Goal: Communication & Community: Answer question/provide support

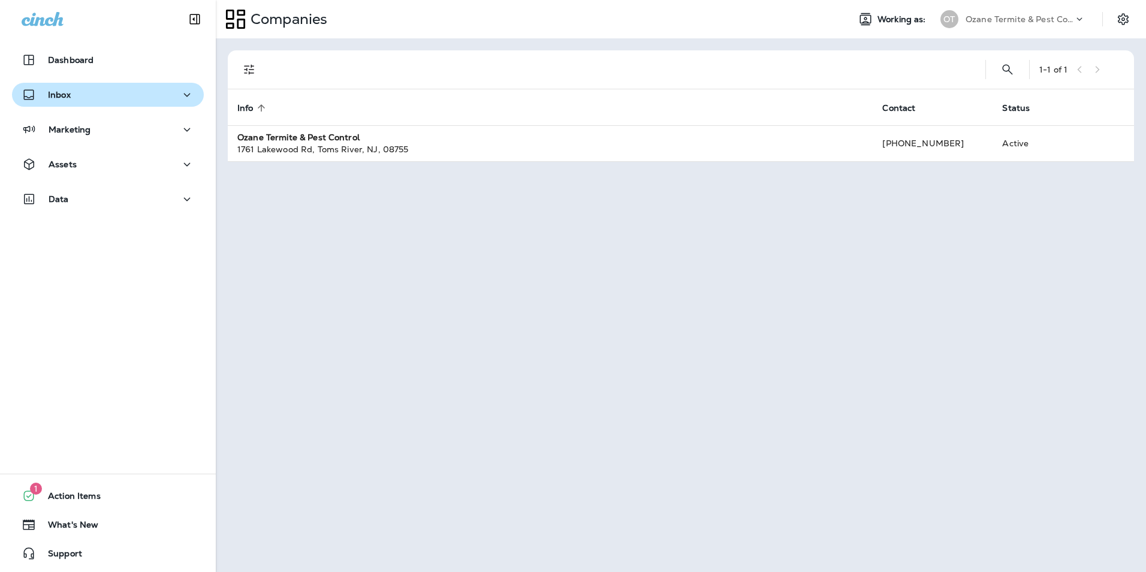
click at [95, 95] on div "Inbox" at bounding box center [108, 94] width 173 height 15
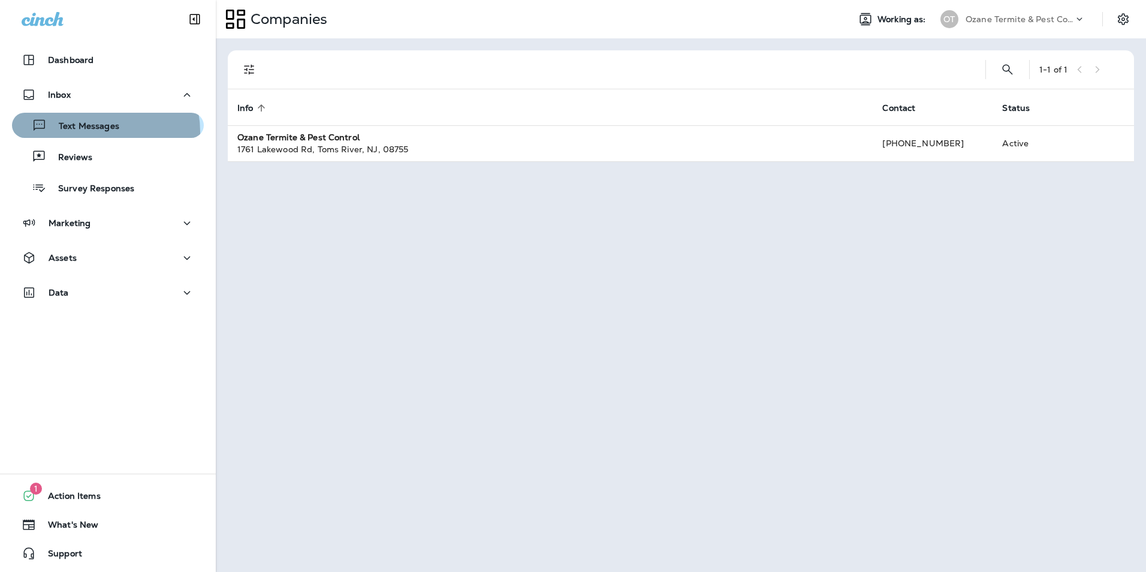
click at [95, 132] on p "Text Messages" at bounding box center [83, 126] width 73 height 11
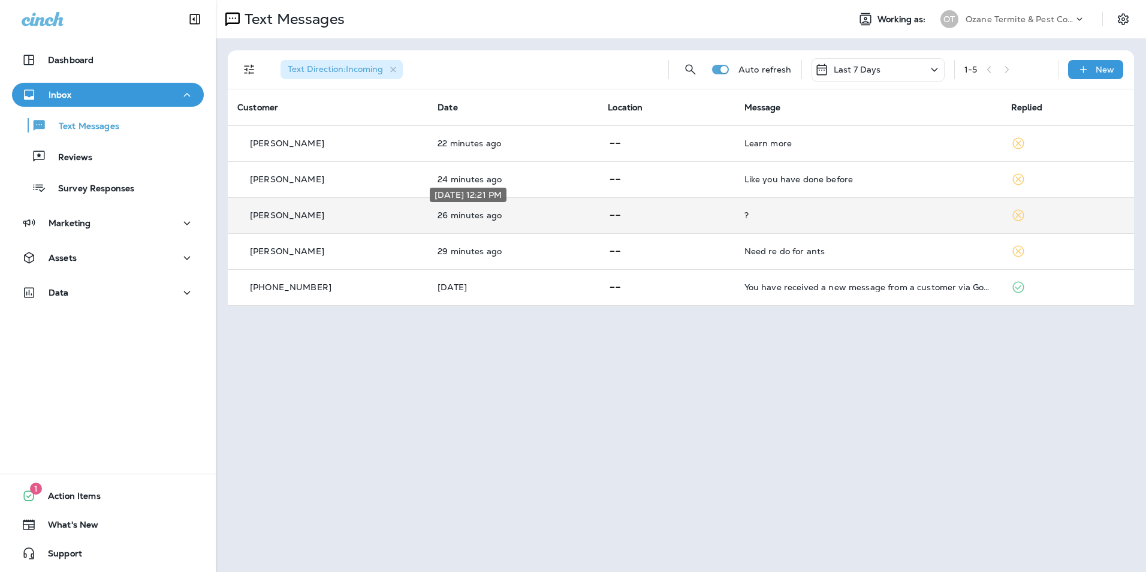
click at [520, 216] on p "26 minutes ago" at bounding box center [512, 215] width 151 height 10
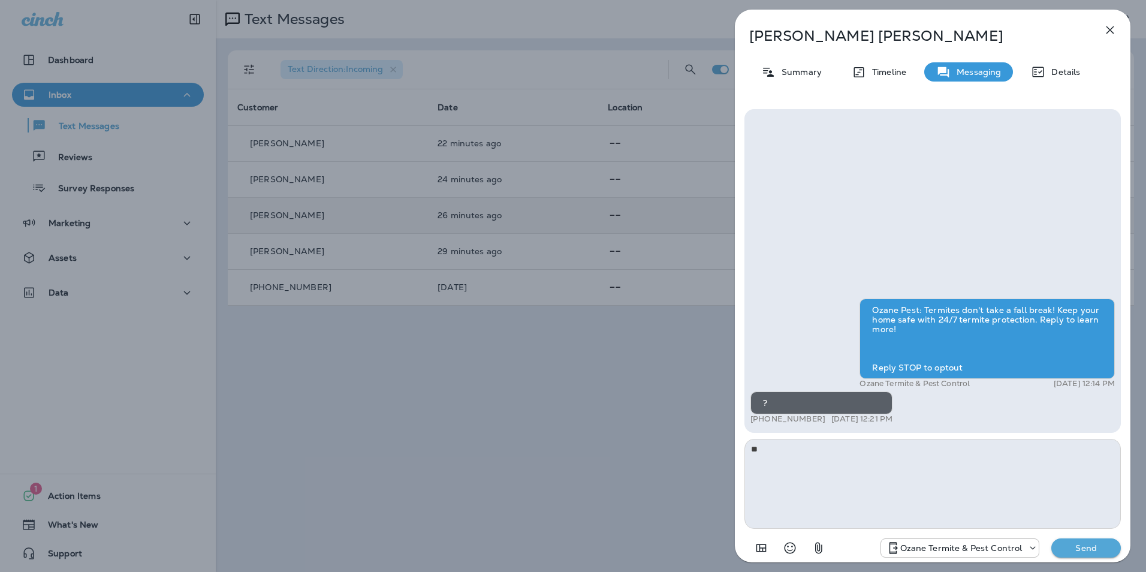
type textarea "*"
click at [781, 458] on textarea "**********" at bounding box center [932, 484] width 376 height 90
type textarea "**********"
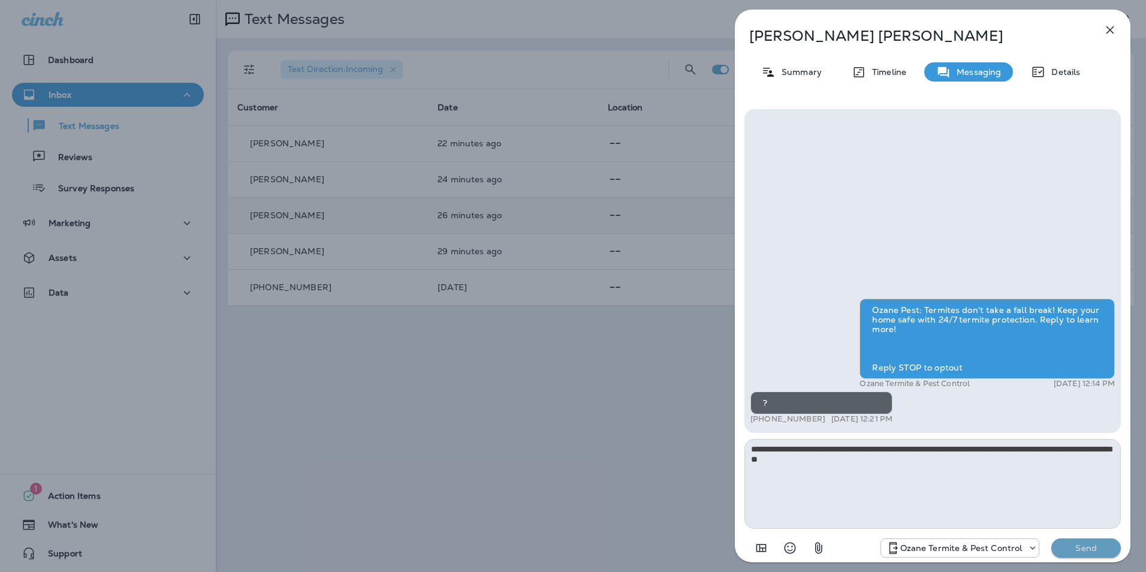
click at [1086, 548] on p "Send" at bounding box center [1086, 547] width 50 height 11
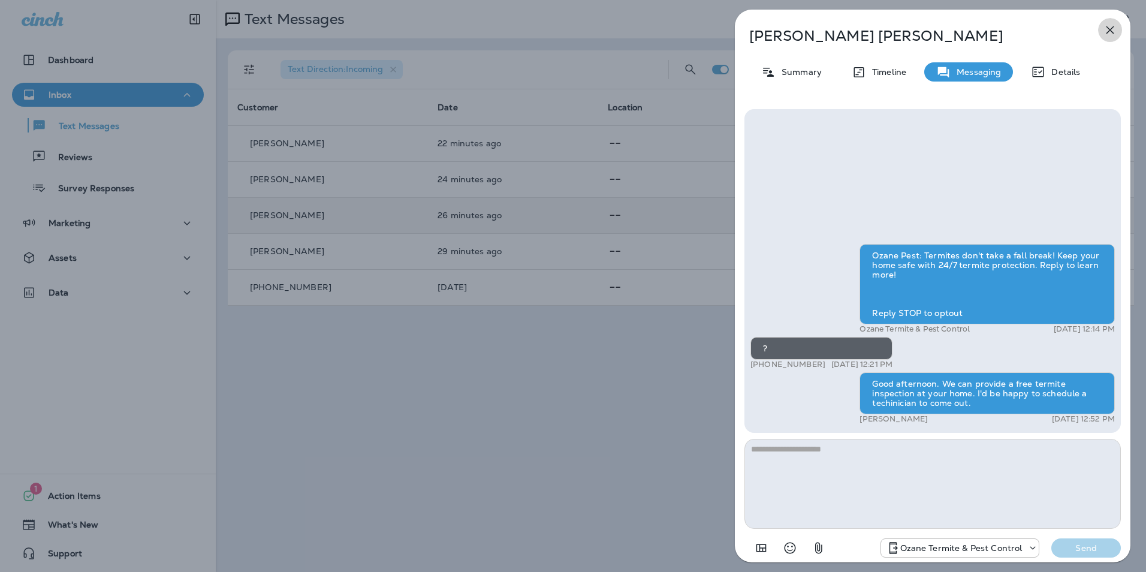
click at [1109, 31] on icon "button" at bounding box center [1110, 30] width 8 height 8
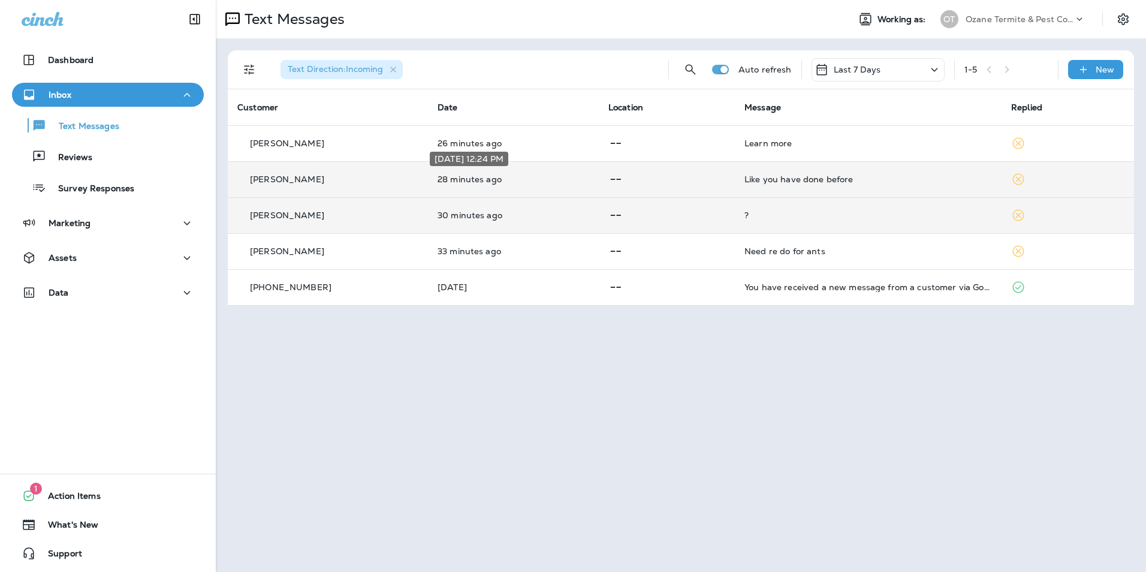
click at [444, 177] on p "28 minutes ago" at bounding box center [513, 179] width 152 height 10
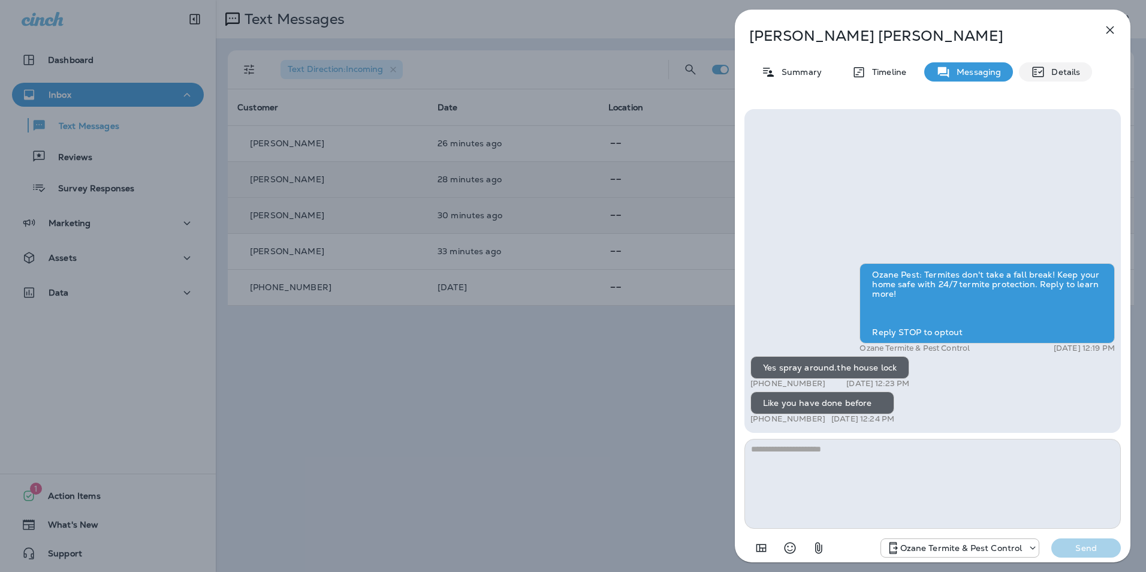
click at [1058, 70] on p "Details" at bounding box center [1062, 72] width 35 height 10
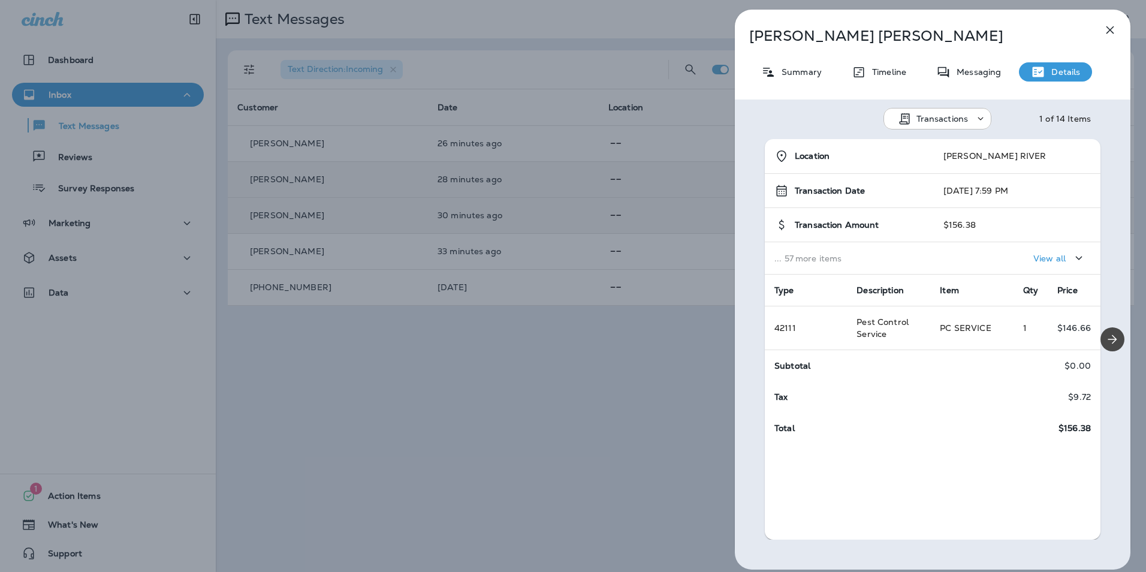
click at [1039, 261] on p "View all" at bounding box center [1049, 258] width 32 height 10
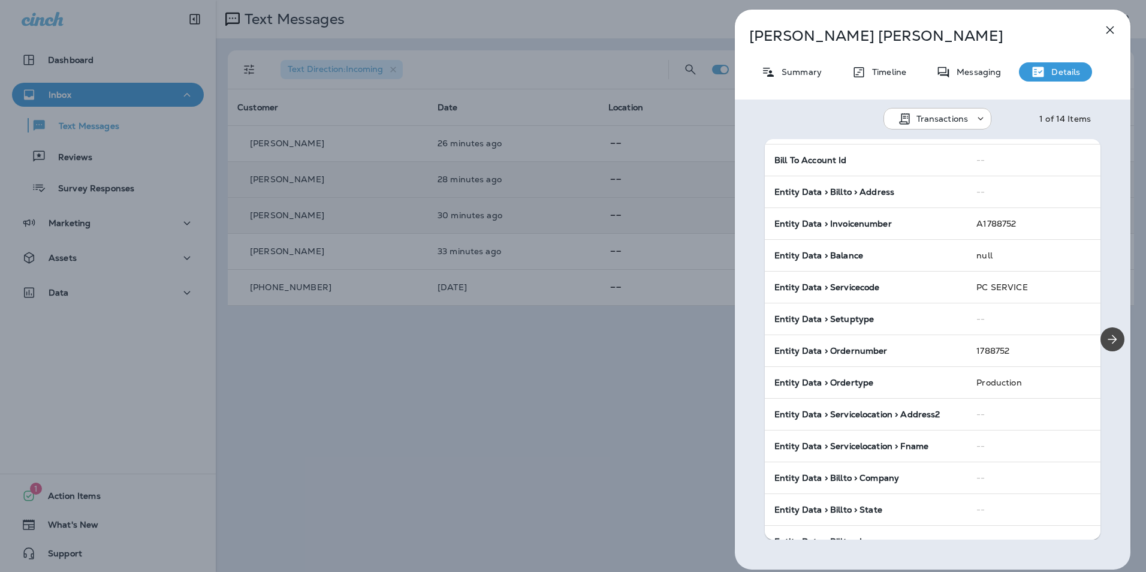
scroll to position [300, 0]
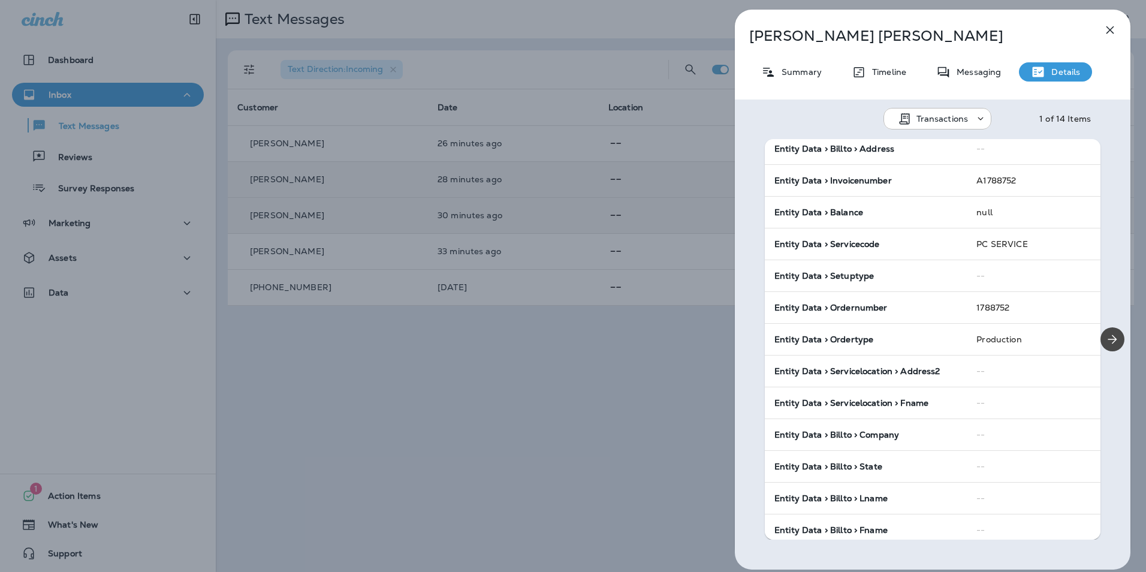
click at [1110, 34] on icon "button" at bounding box center [1110, 30] width 14 height 14
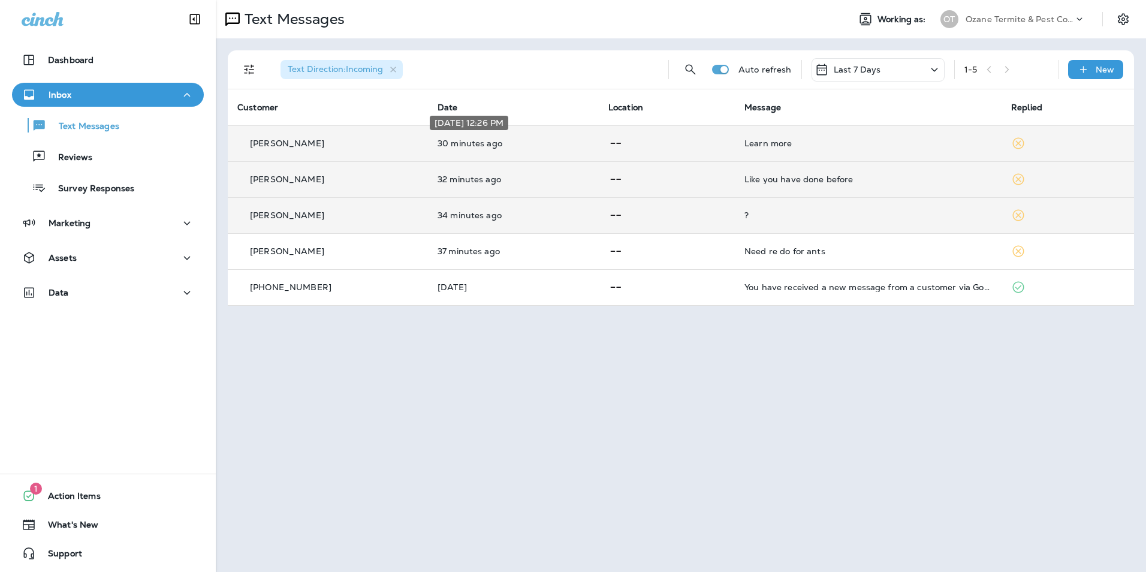
click at [527, 140] on p "30 minutes ago" at bounding box center [513, 143] width 152 height 10
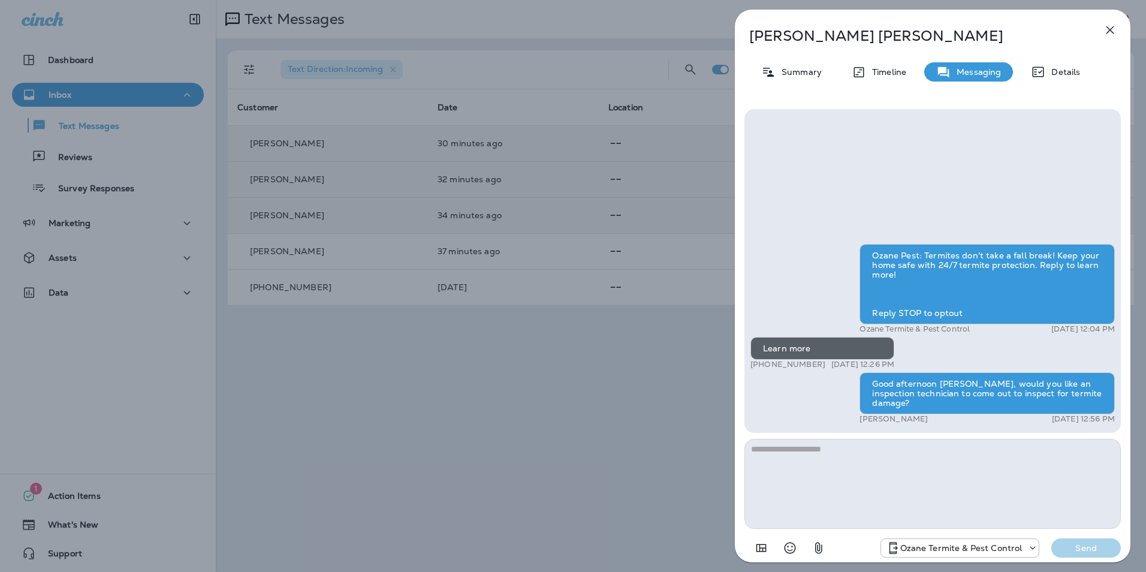
click at [1112, 29] on icon "button" at bounding box center [1110, 30] width 8 height 8
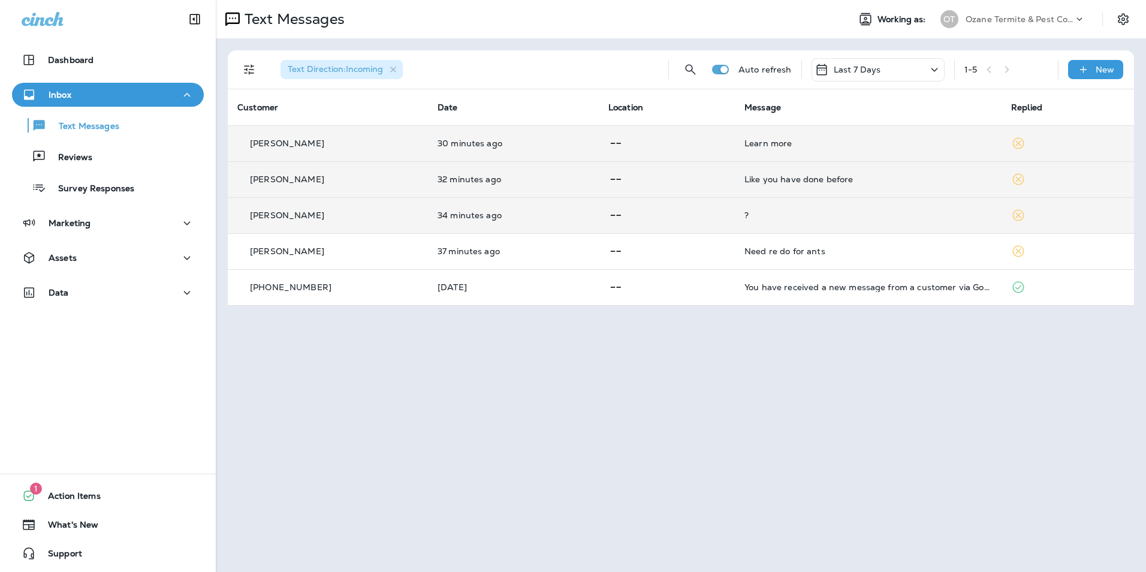
click at [437, 222] on td "34 minutes ago" at bounding box center [513, 215] width 171 height 36
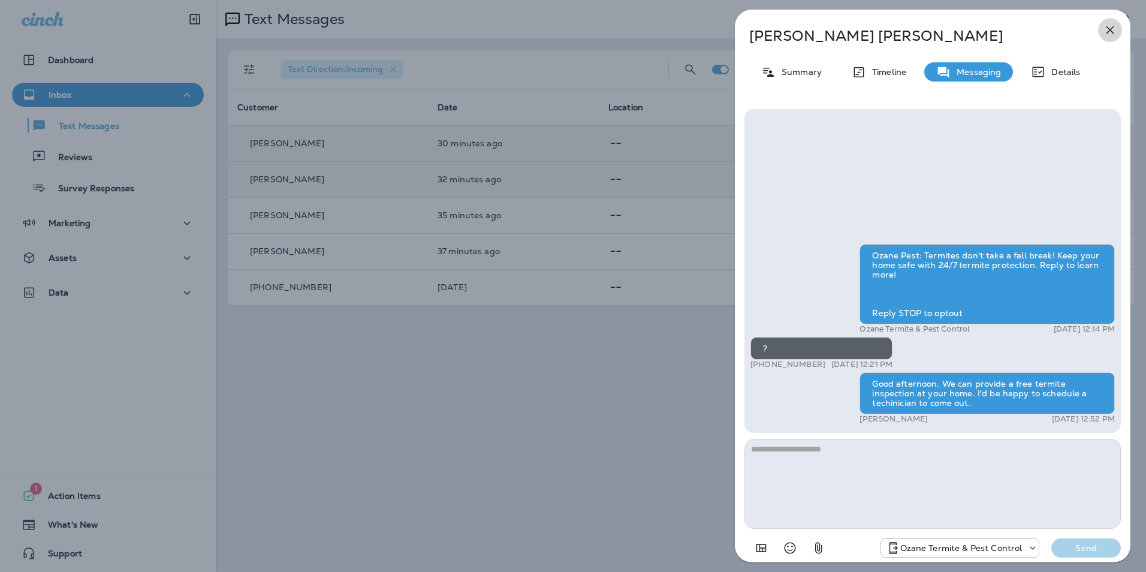
click at [1112, 28] on icon "button" at bounding box center [1110, 30] width 8 height 8
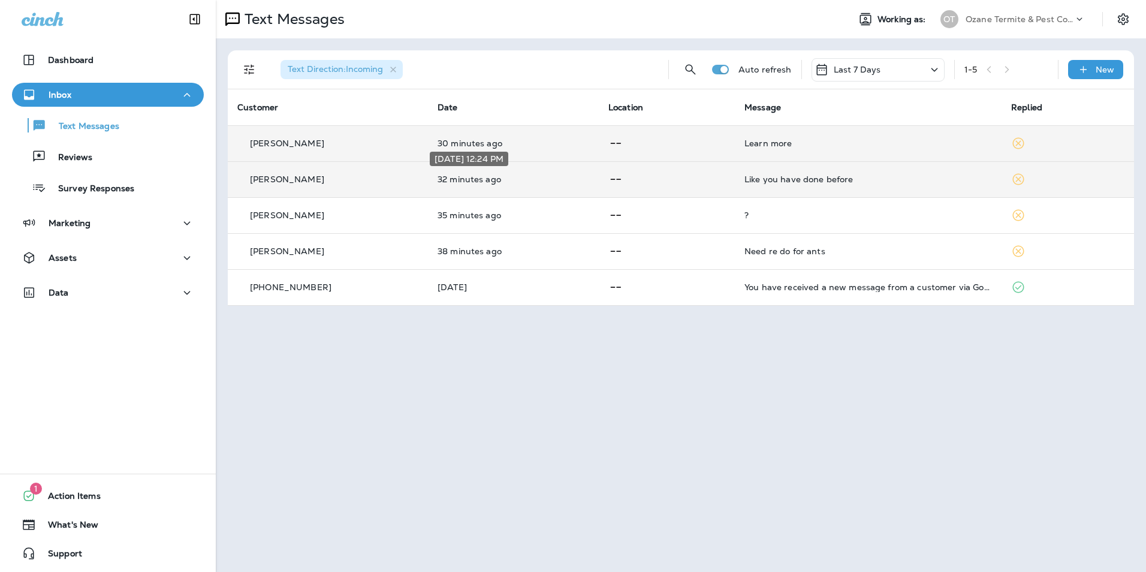
click at [448, 177] on p "32 minutes ago" at bounding box center [513, 179] width 152 height 10
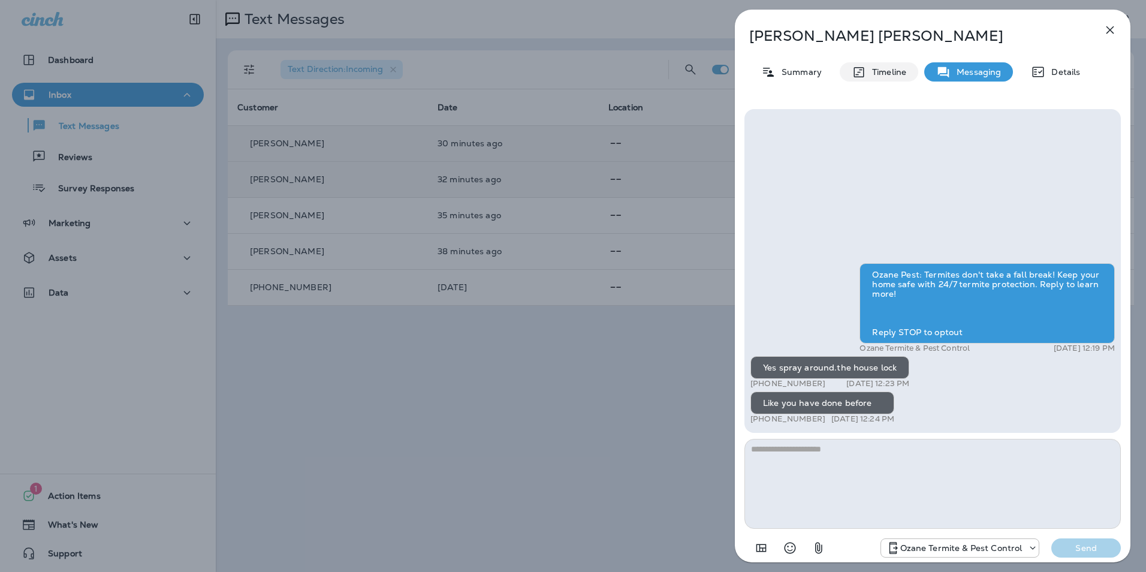
click at [887, 74] on p "Timeline" at bounding box center [886, 72] width 40 height 10
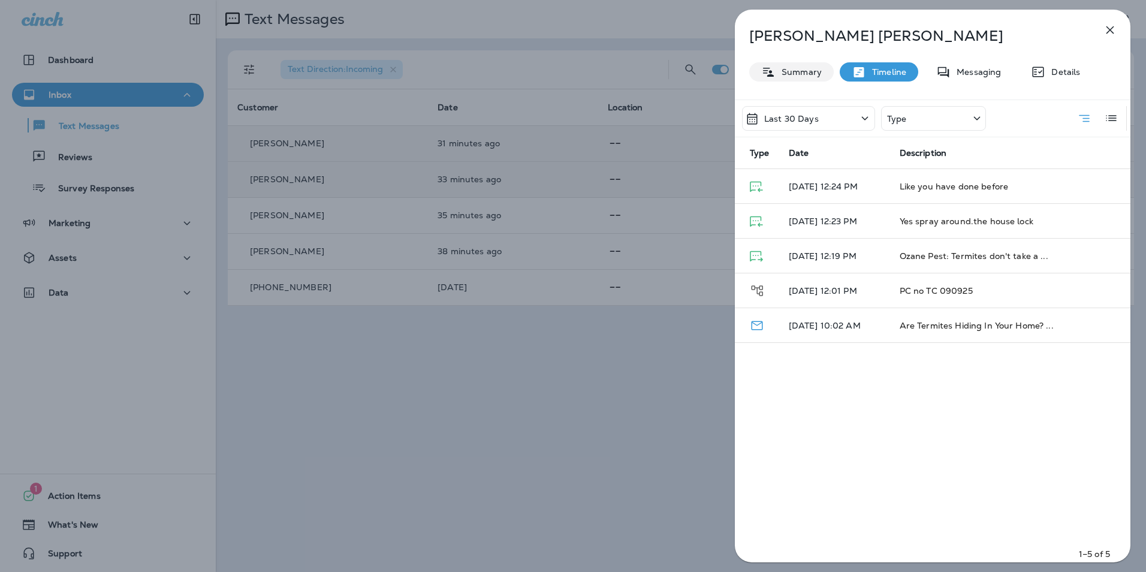
click at [813, 71] on p "Summary" at bounding box center [798, 72] width 46 height 10
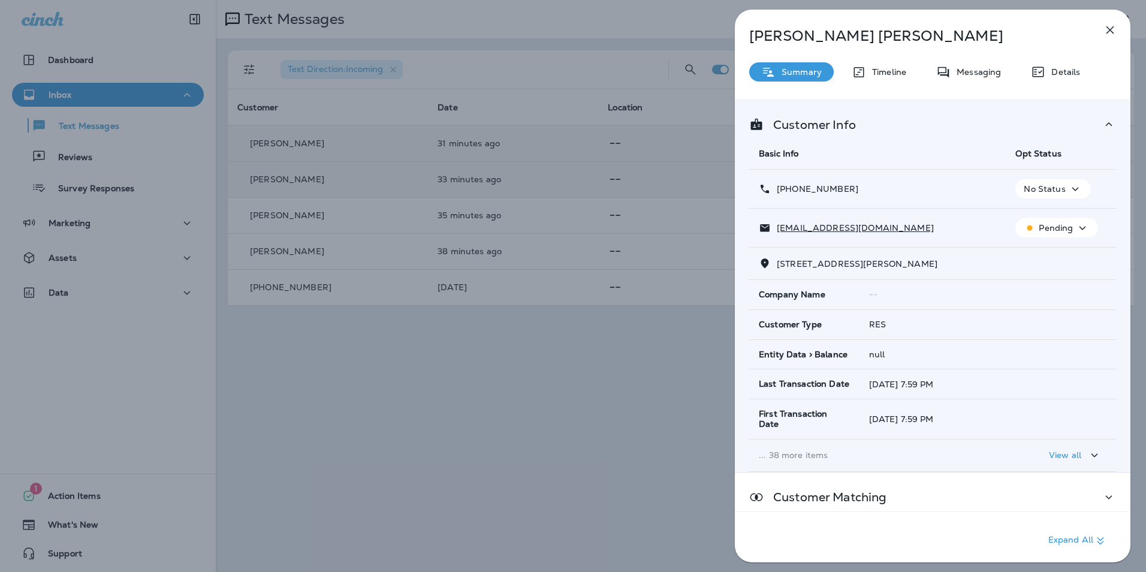
click at [1075, 228] on icon "button" at bounding box center [1082, 228] width 14 height 15
click at [1101, 28] on button "button" at bounding box center [1110, 30] width 24 height 24
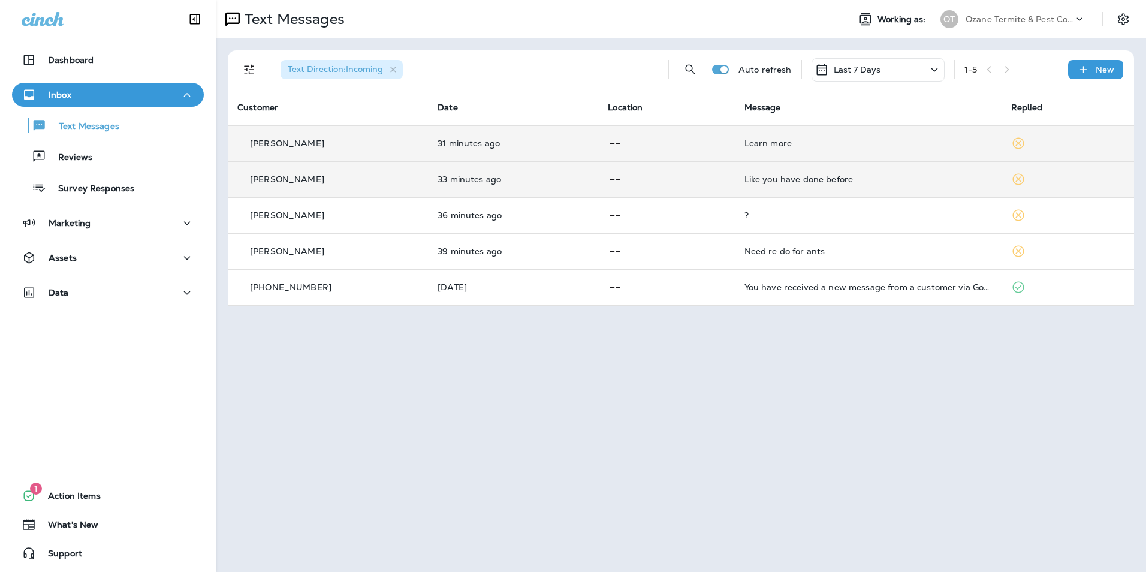
click at [526, 174] on td "33 minutes ago" at bounding box center [513, 179] width 170 height 36
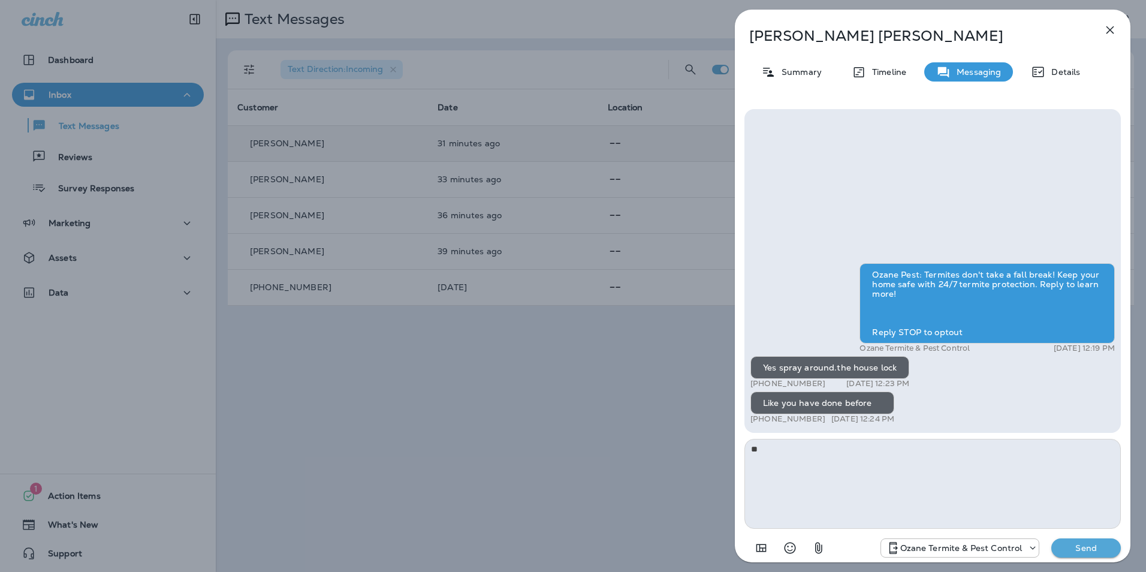
type textarea "*"
click at [752, 449] on textarea "**********" at bounding box center [932, 484] width 376 height 90
type textarea "**********"
click at [1092, 551] on p "Send" at bounding box center [1086, 547] width 50 height 11
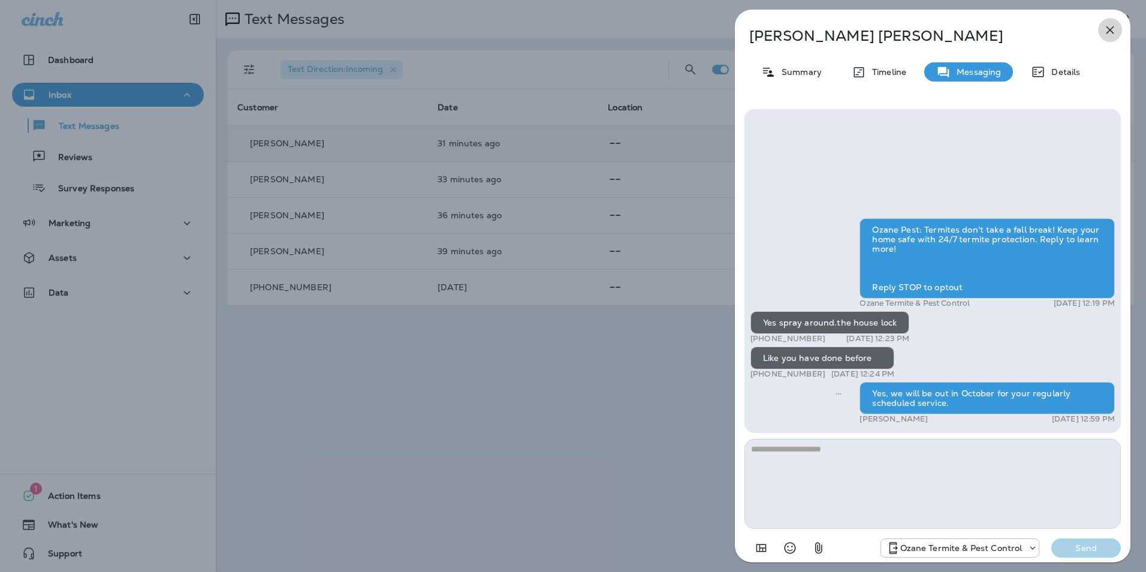
click at [1111, 29] on icon "button" at bounding box center [1110, 30] width 8 height 8
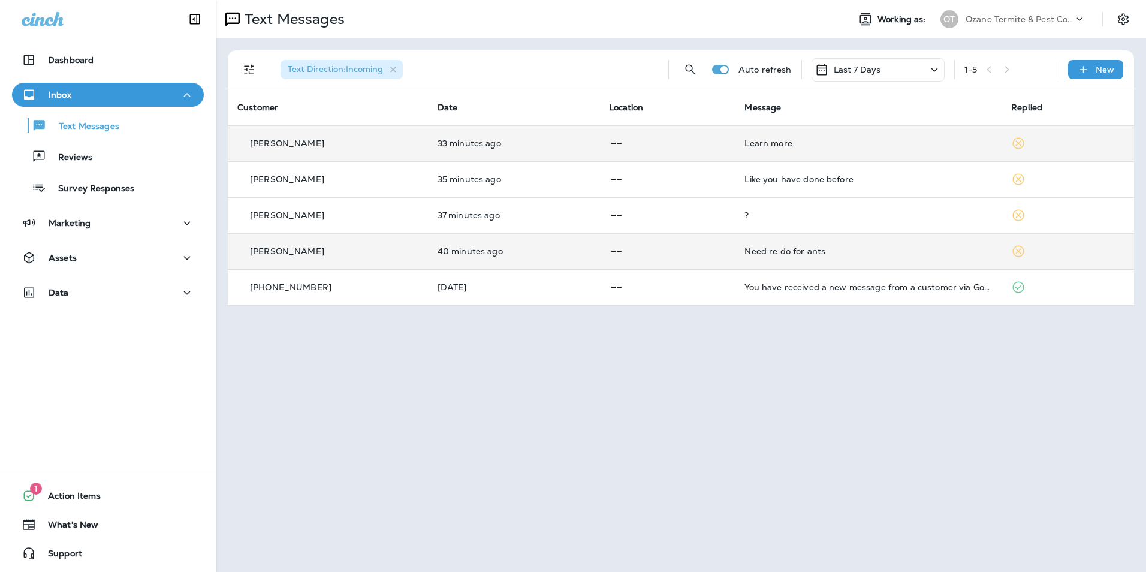
click at [463, 258] on td "40 minutes ago" at bounding box center [513, 251] width 171 height 36
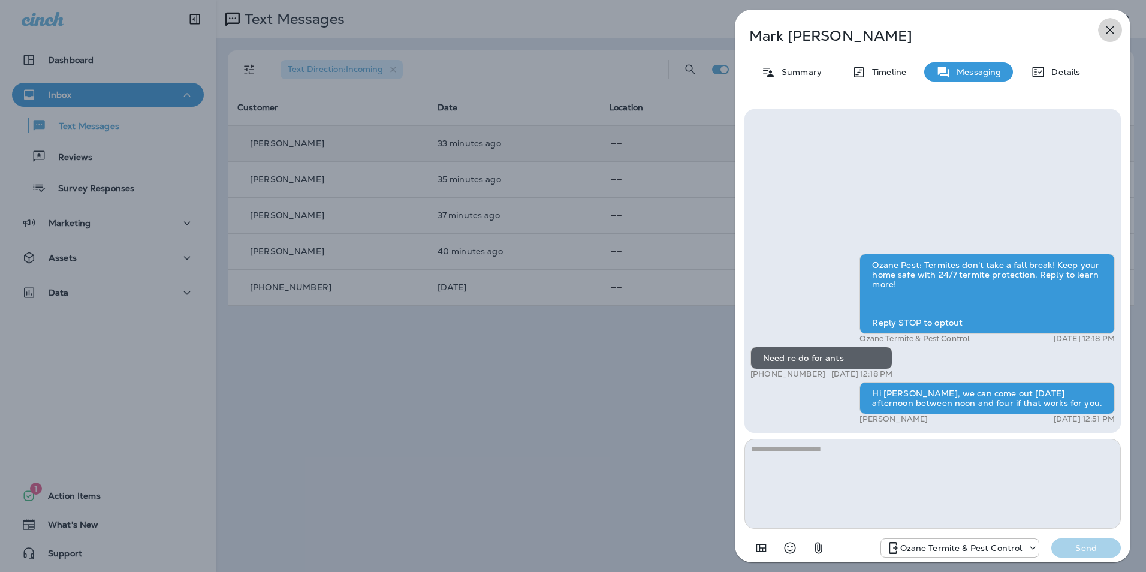
click at [1111, 25] on icon "button" at bounding box center [1110, 30] width 14 height 14
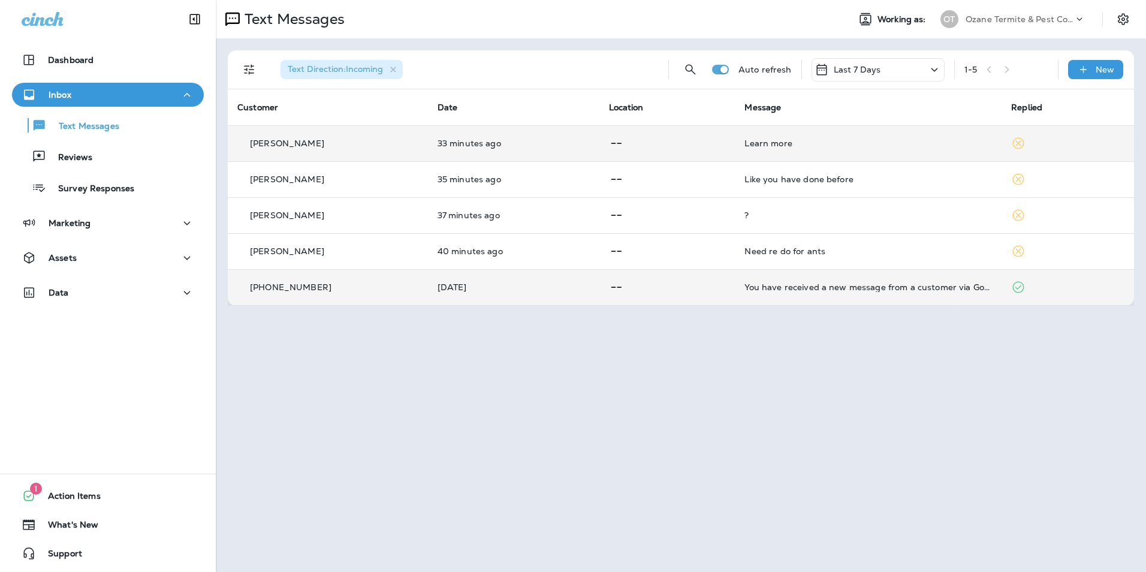
click at [802, 299] on td "You have received a new message from a customer via Google Local Services Ads. …" at bounding box center [868, 287] width 267 height 36
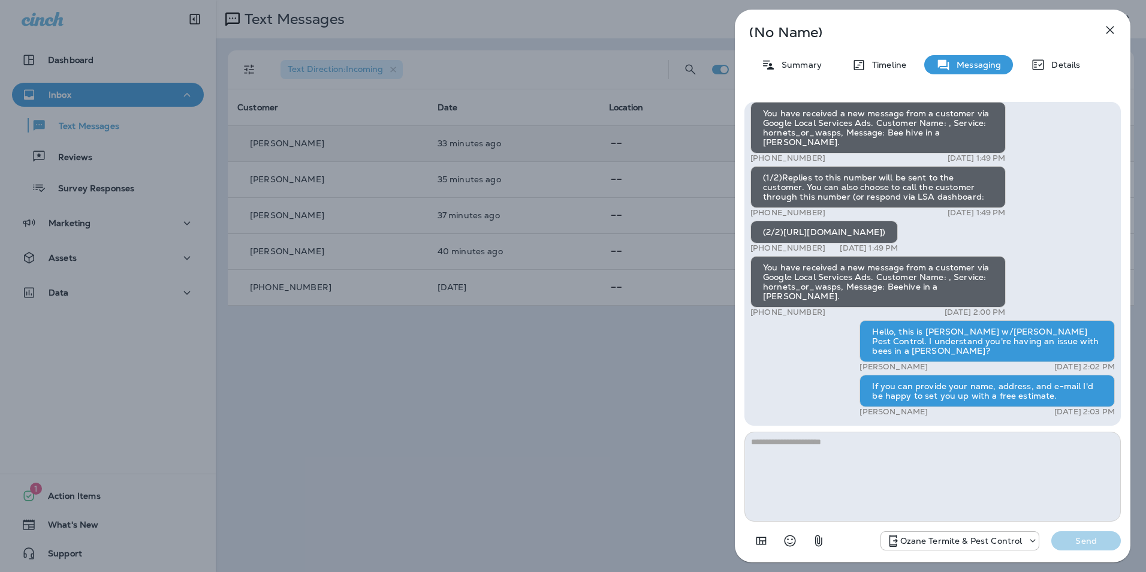
click at [1117, 30] on button "button" at bounding box center [1110, 30] width 24 height 24
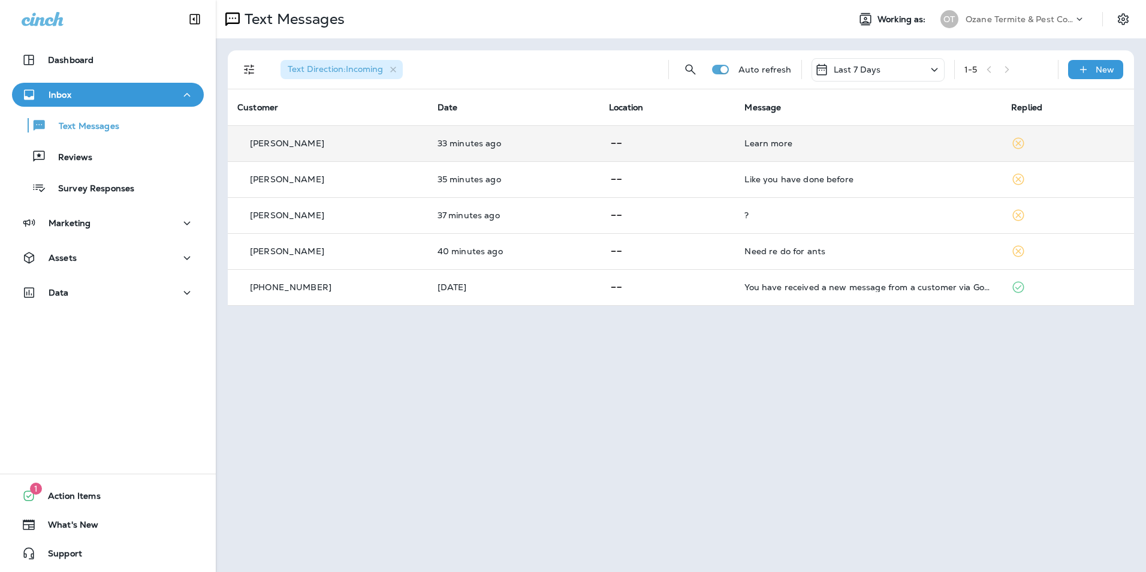
click at [1014, 146] on icon at bounding box center [1018, 143] width 14 height 14
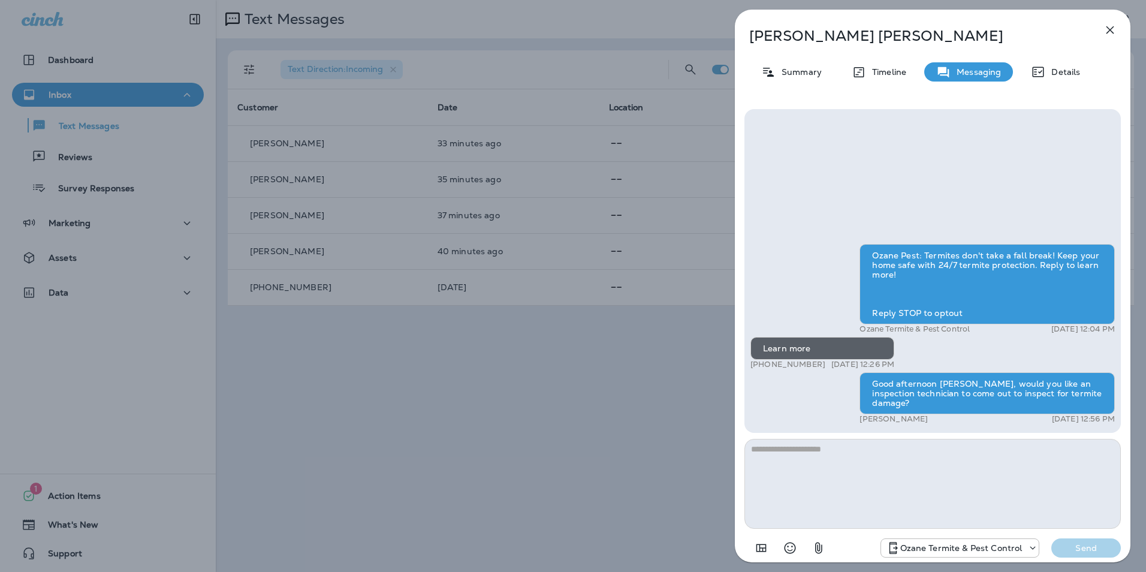
click at [1111, 29] on icon "button" at bounding box center [1110, 30] width 8 height 8
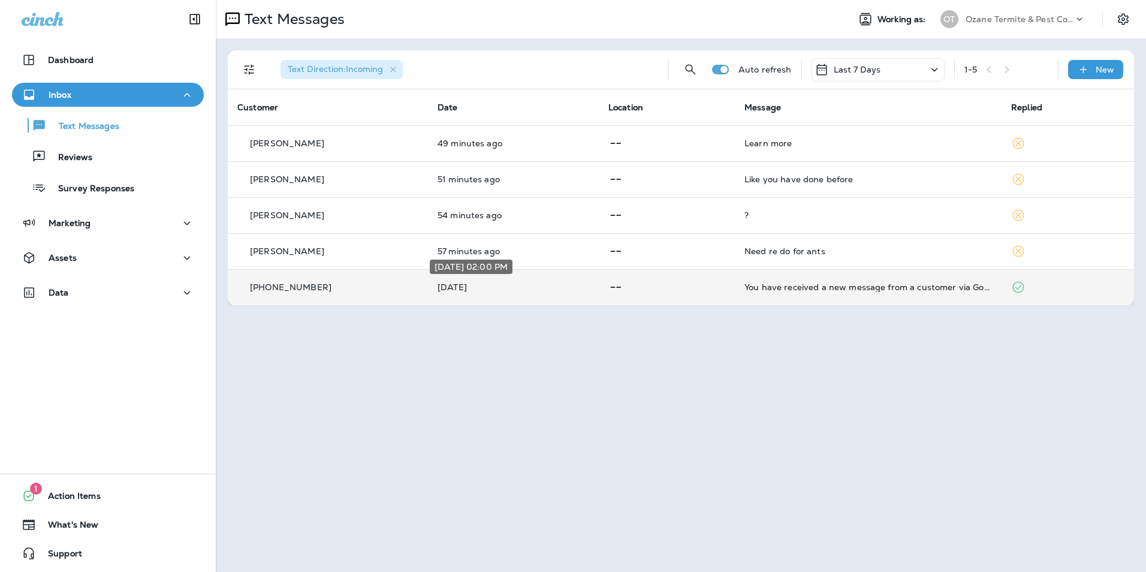
click at [454, 285] on p "[DATE]" at bounding box center [513, 287] width 152 height 10
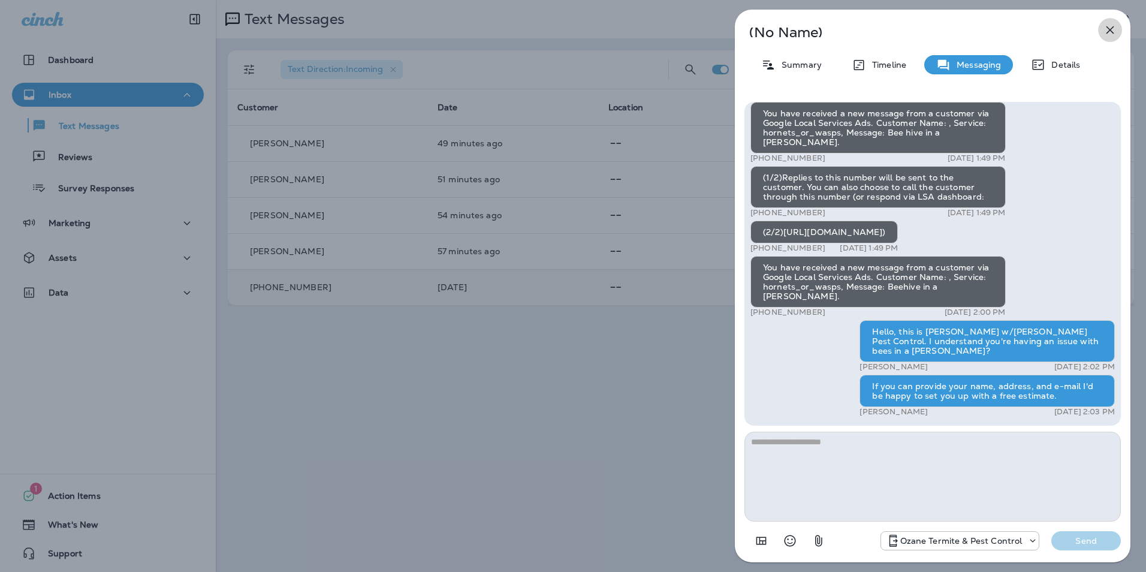
click at [1112, 28] on icon "button" at bounding box center [1110, 30] width 8 height 8
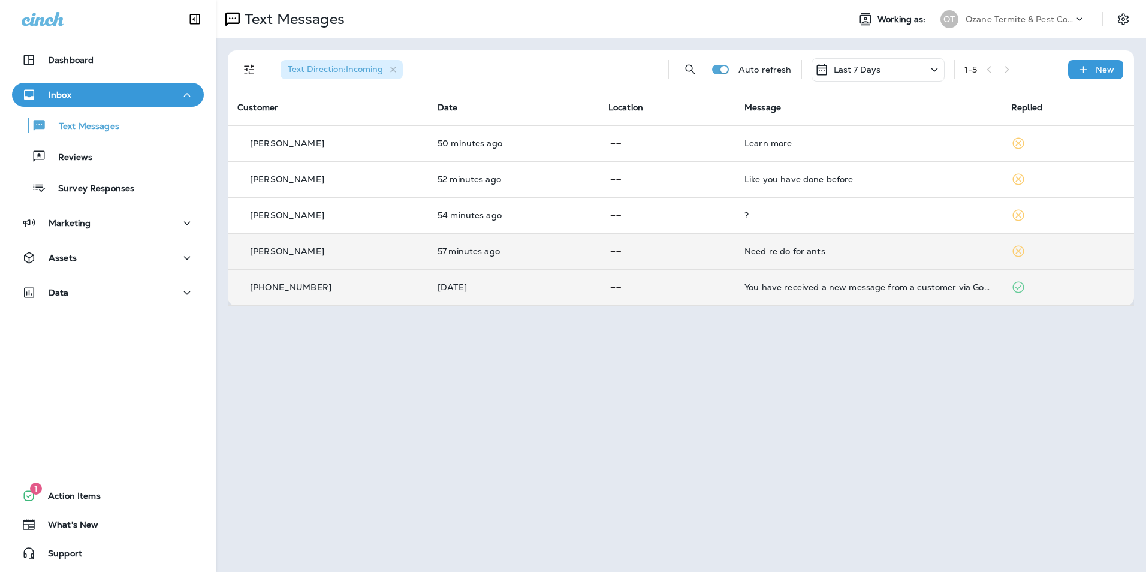
click at [415, 255] on td "[PERSON_NAME]" at bounding box center [328, 251] width 200 height 36
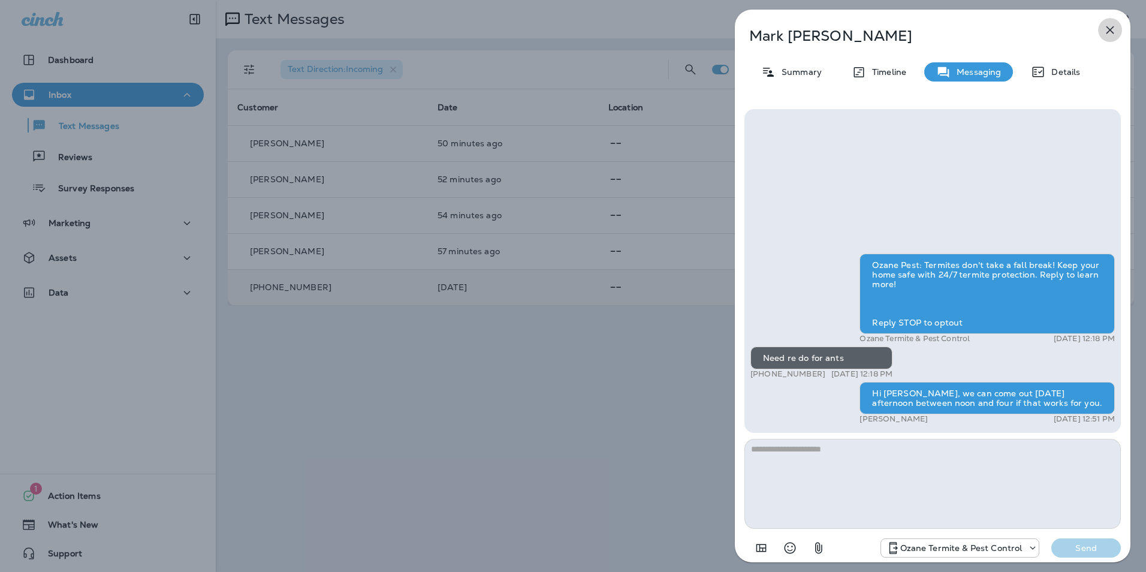
click at [1106, 30] on icon "button" at bounding box center [1110, 30] width 14 height 14
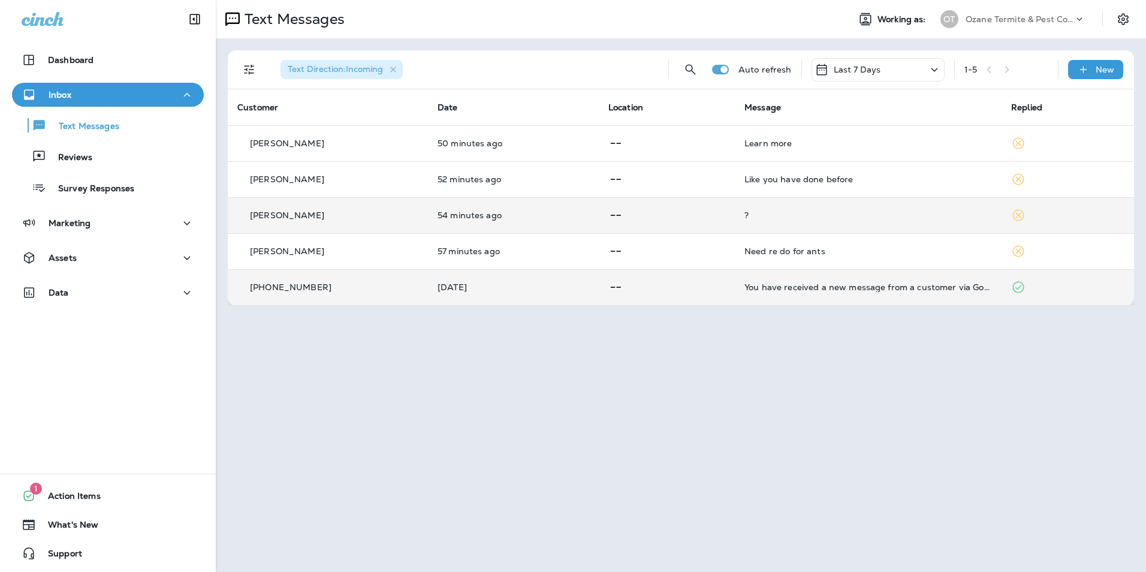
click at [343, 217] on div "[PERSON_NAME]" at bounding box center [327, 215] width 181 height 13
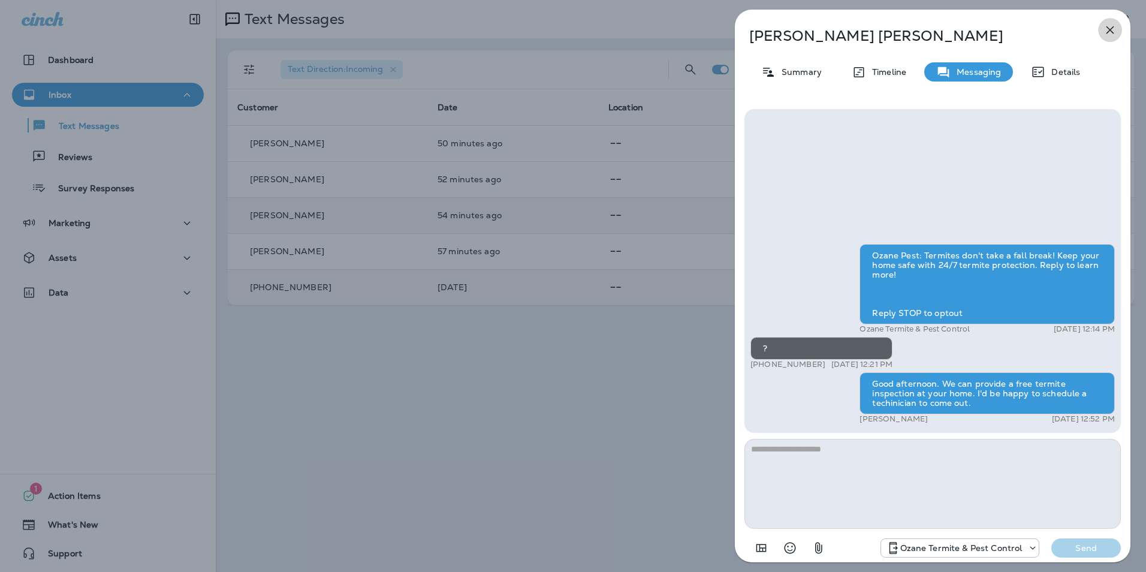
click at [1107, 29] on icon "button" at bounding box center [1110, 30] width 14 height 14
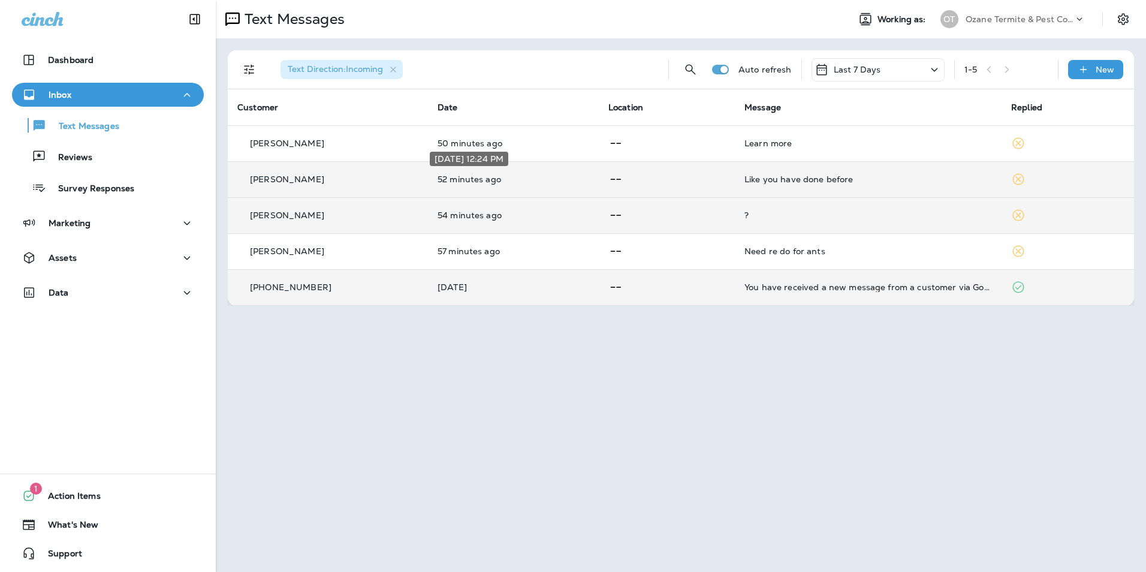
click at [481, 181] on p "52 minutes ago" at bounding box center [513, 179] width 152 height 10
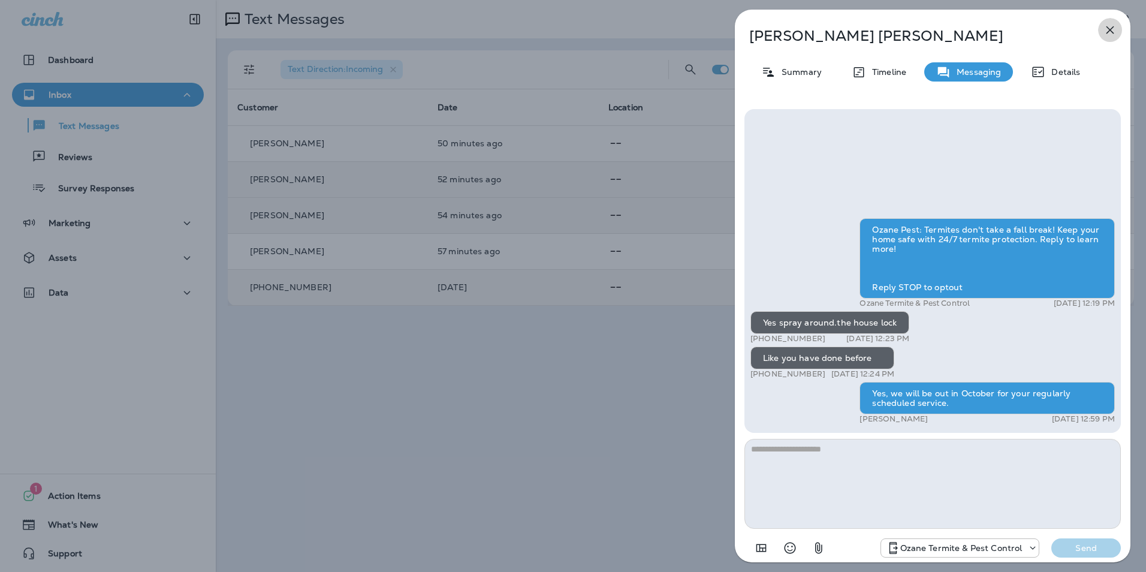
click at [1104, 30] on icon "button" at bounding box center [1110, 30] width 14 height 14
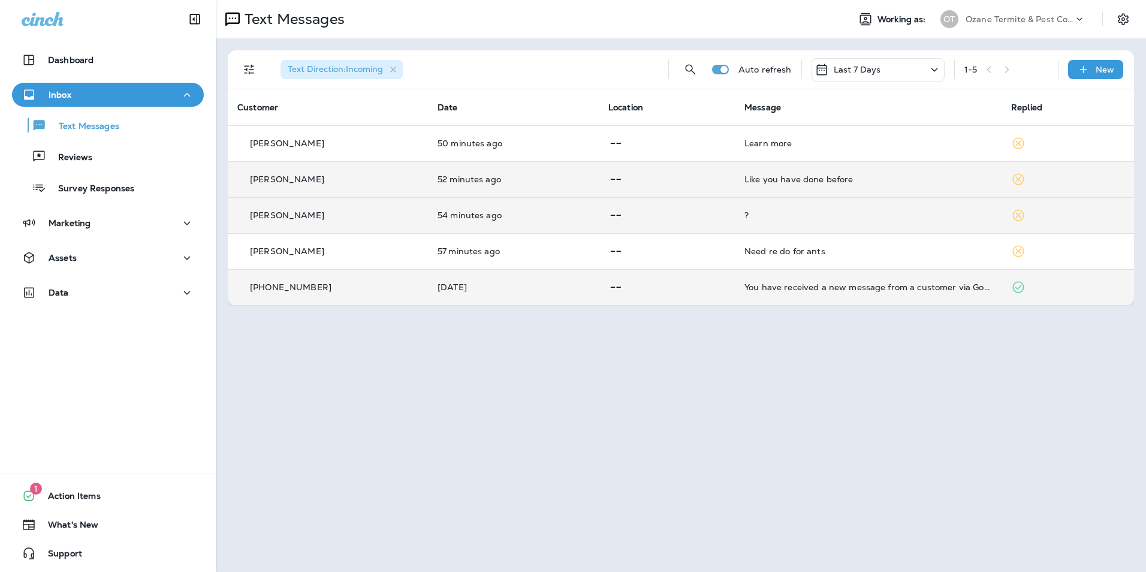
click at [428, 144] on td "50 minutes ago" at bounding box center [513, 143] width 171 height 36
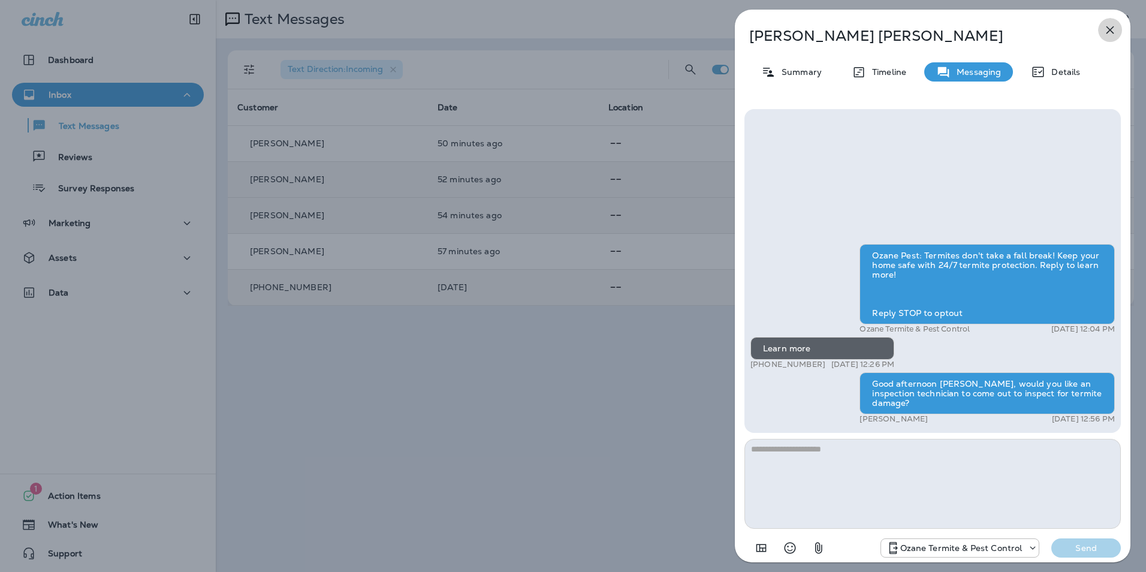
click at [1119, 29] on button "button" at bounding box center [1110, 30] width 24 height 24
